Goal: Find contact information: Find contact information

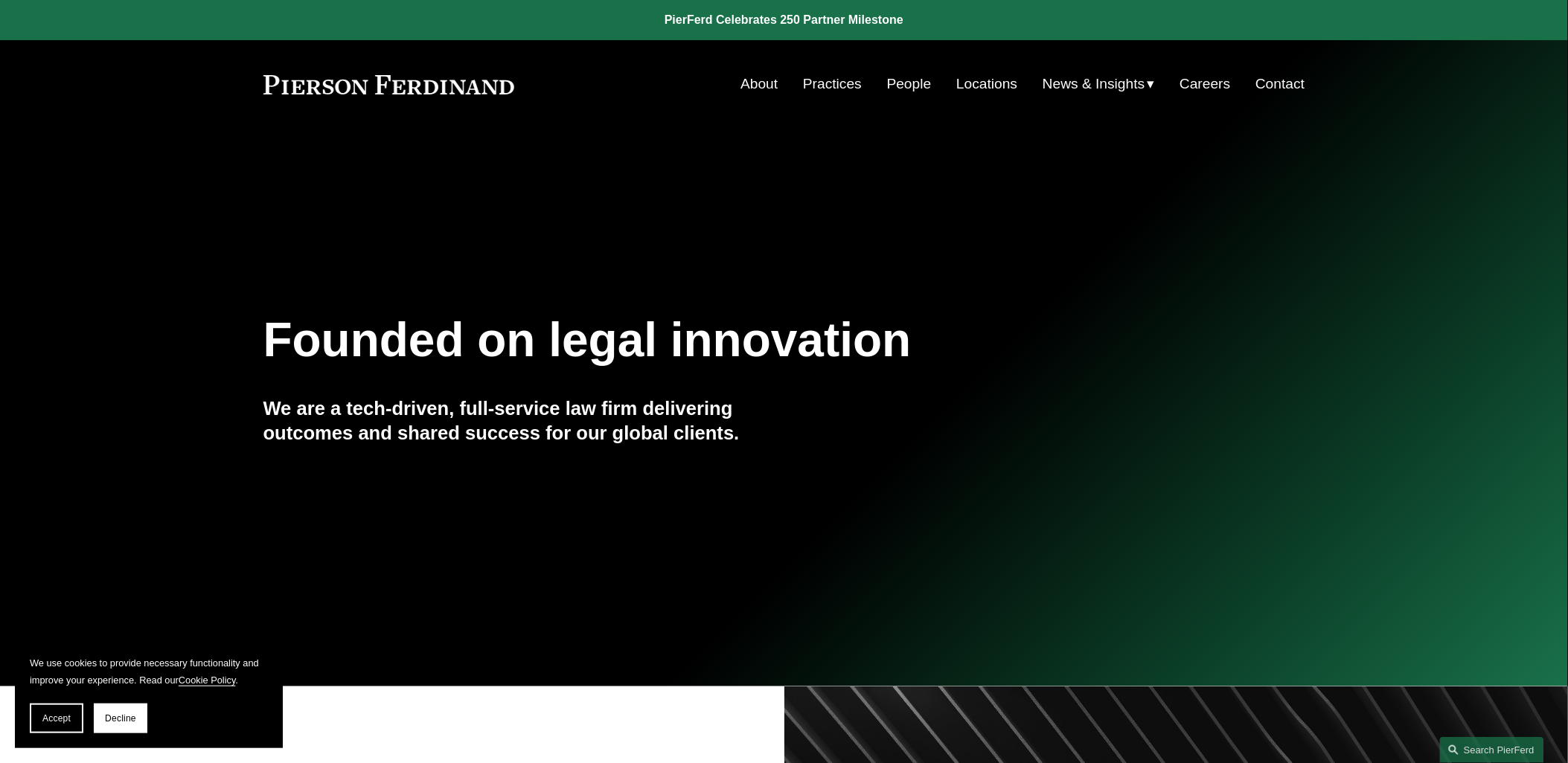
click at [906, 82] on link "People" at bounding box center [910, 84] width 44 height 28
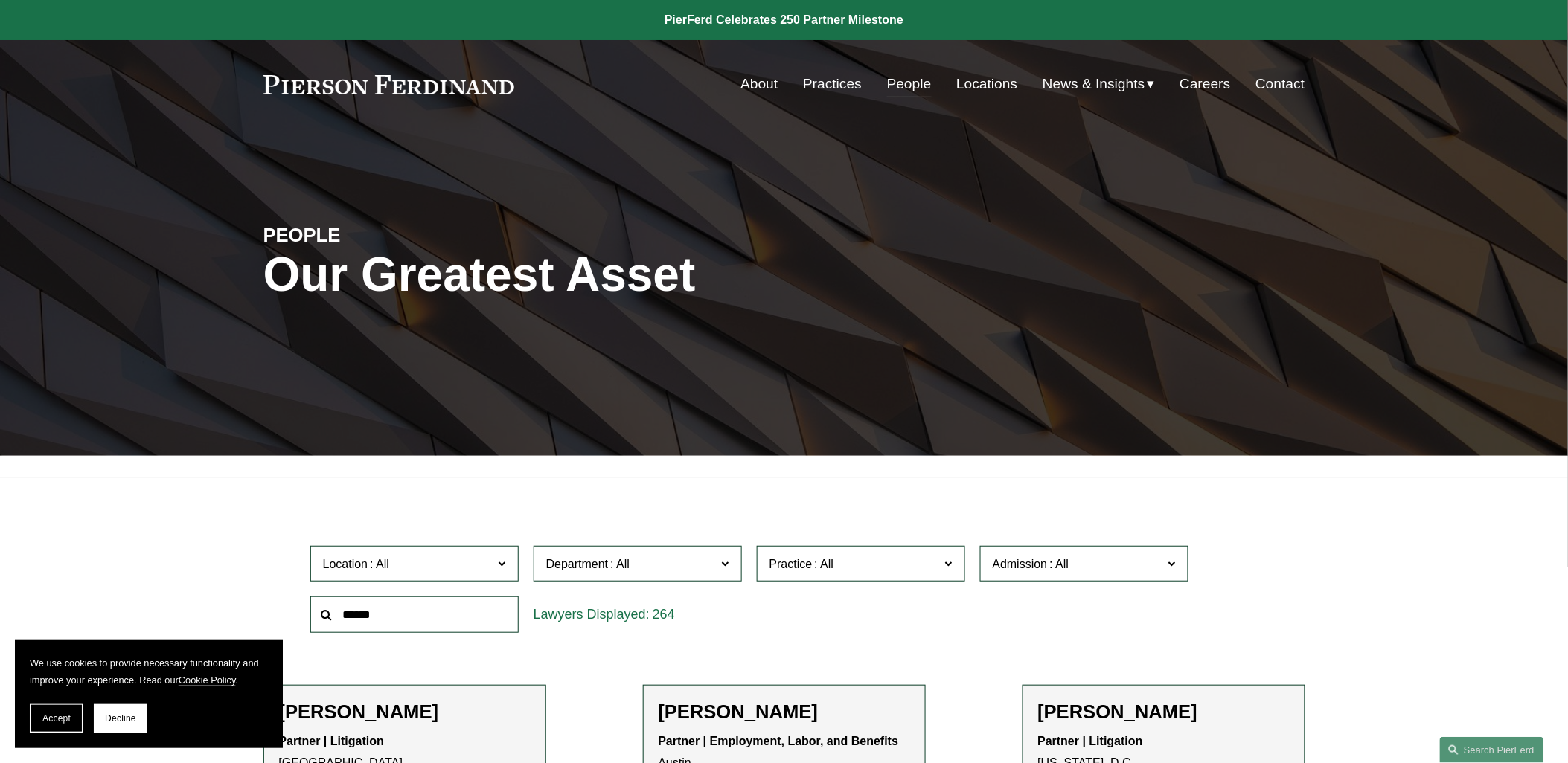
click at [57, 716] on span "Accept" at bounding box center [56, 719] width 28 height 11
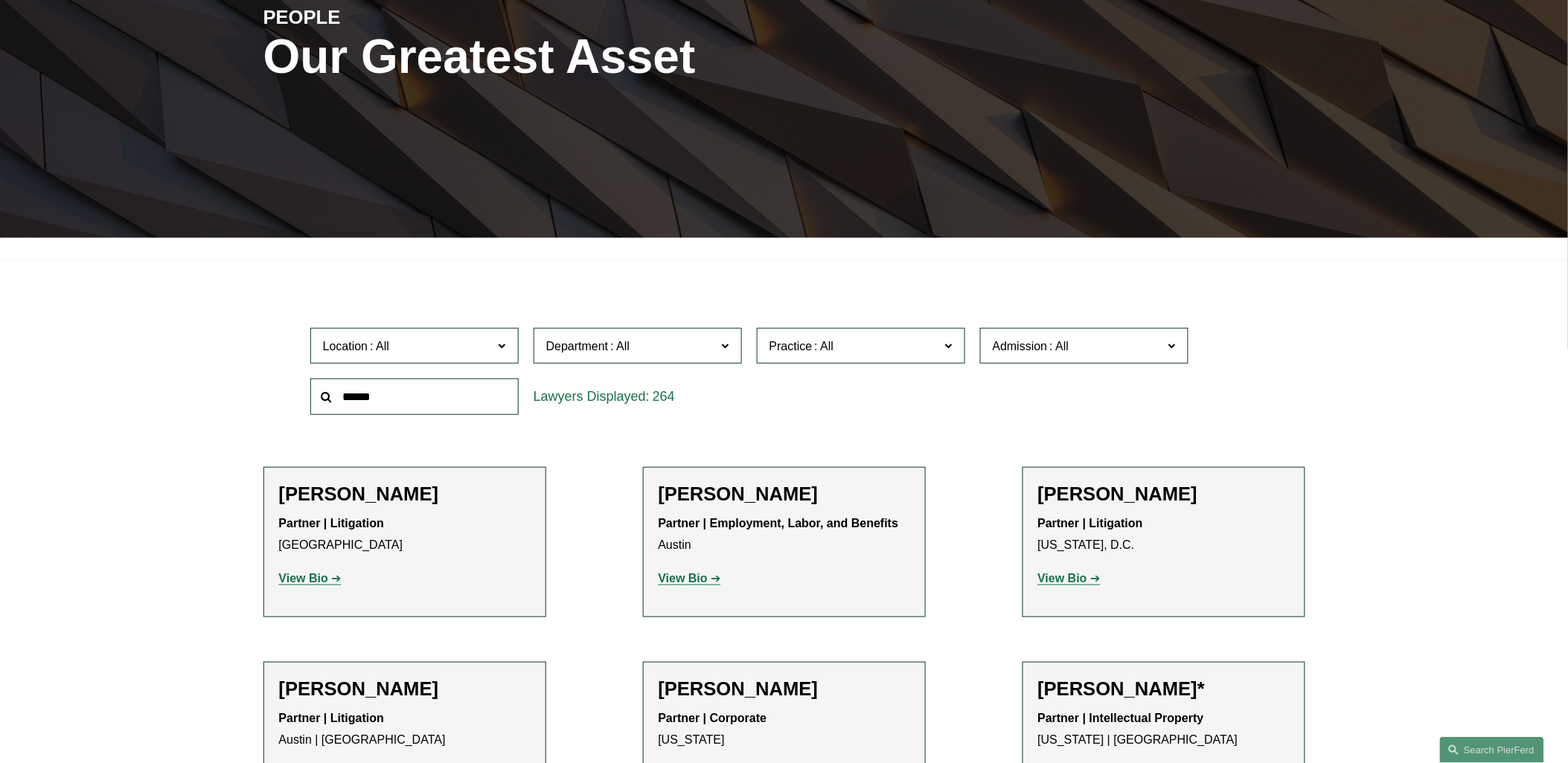
scroll to position [247, 0]
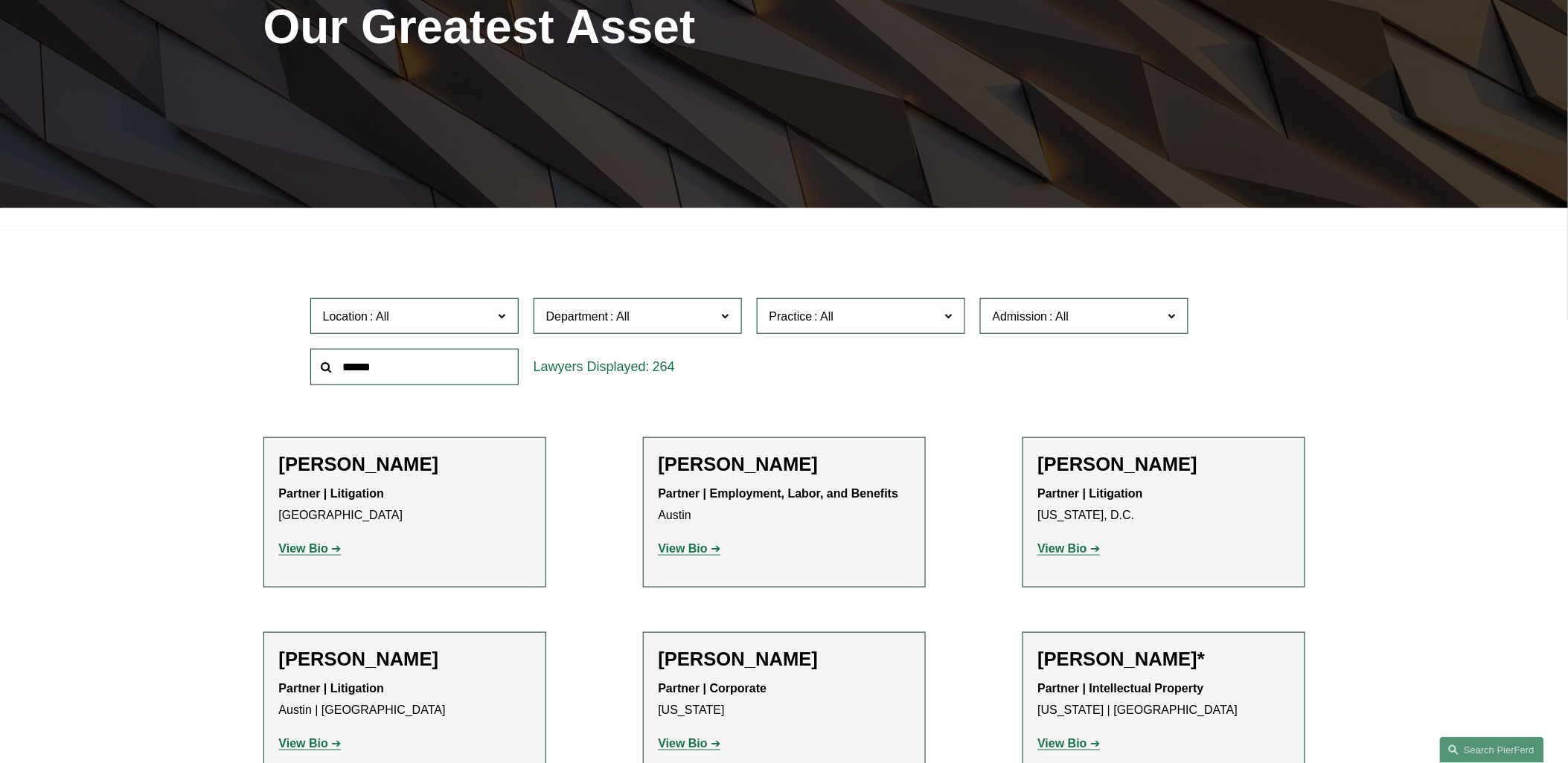
click at [353, 371] on input "text" at bounding box center [415, 367] width 208 height 37
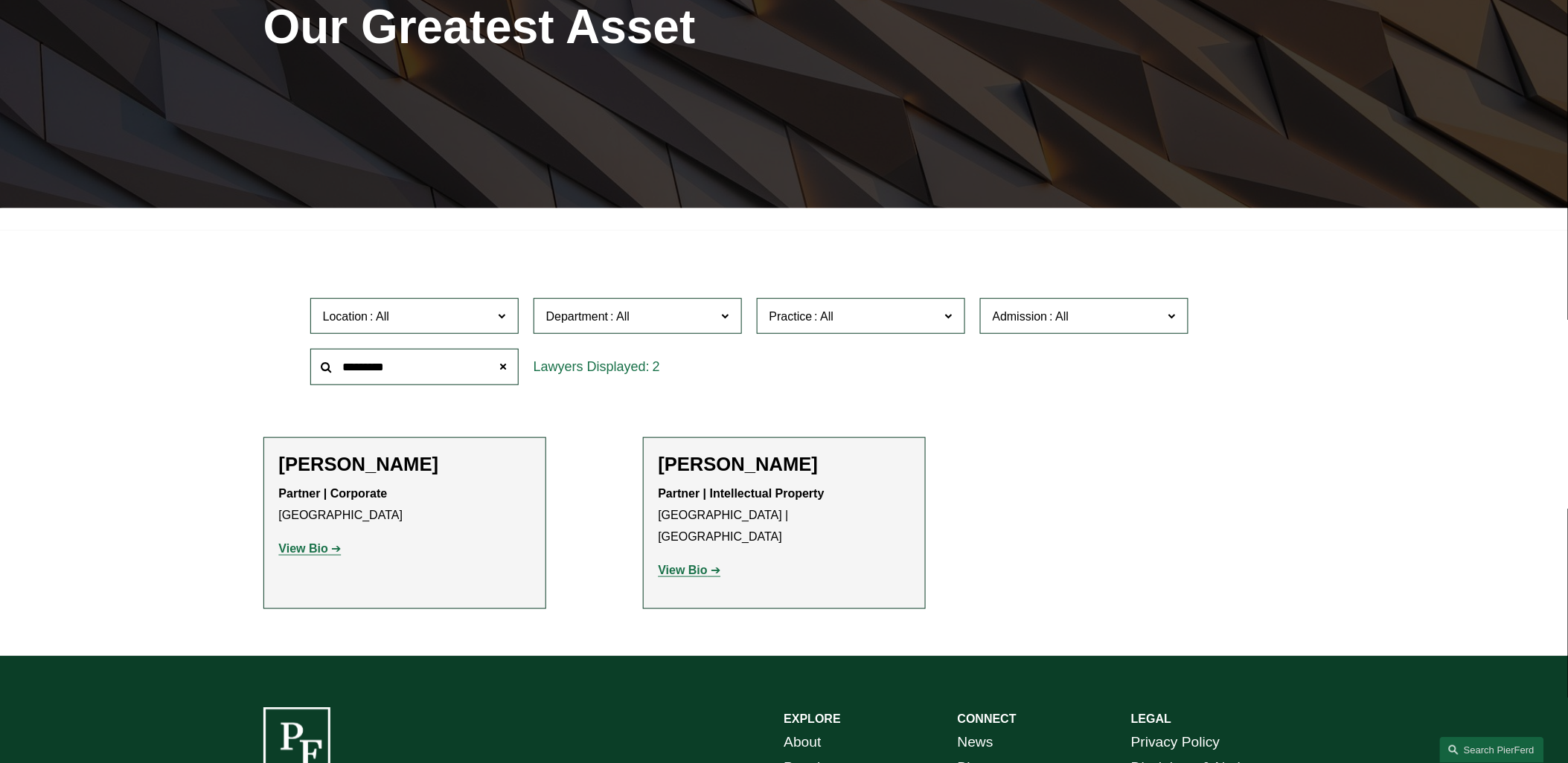
type input "*********"
click at [686, 564] on strong "View Bio" at bounding box center [683, 570] width 49 height 13
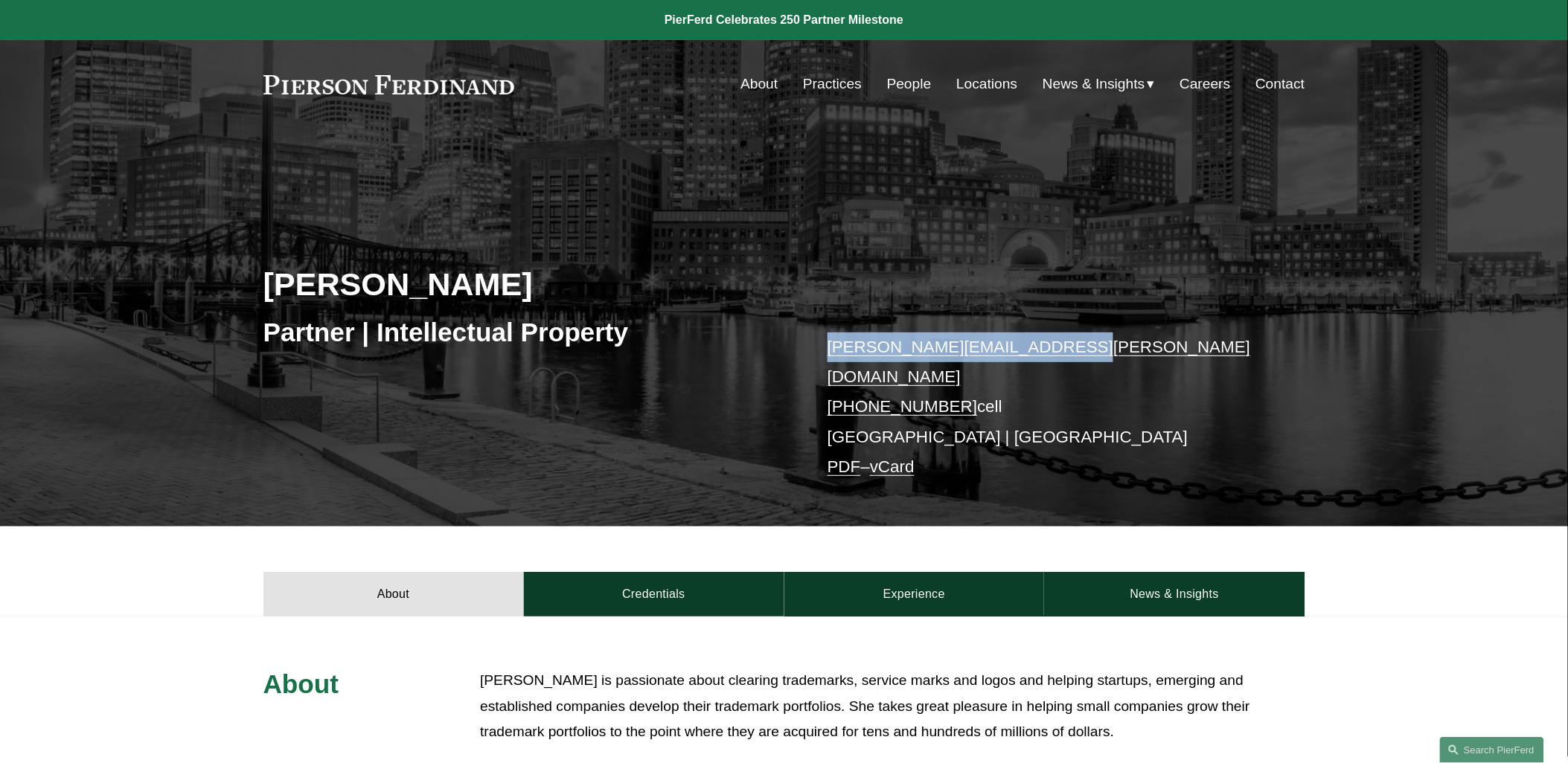
drag, startPoint x: 824, startPoint y: 351, endPoint x: 1046, endPoint y: 351, distance: 222.0
click at [1046, 351] on div "[PERSON_NAME] Partner | Intellectual Property [PERSON_NAME][EMAIL_ADDRESS][PERS…" at bounding box center [784, 351] width 1568 height 351
copy link "[PERSON_NAME][EMAIL_ADDRESS][PERSON_NAME][DOMAIN_NAME]"
